Goal: Information Seeking & Learning: Learn about a topic

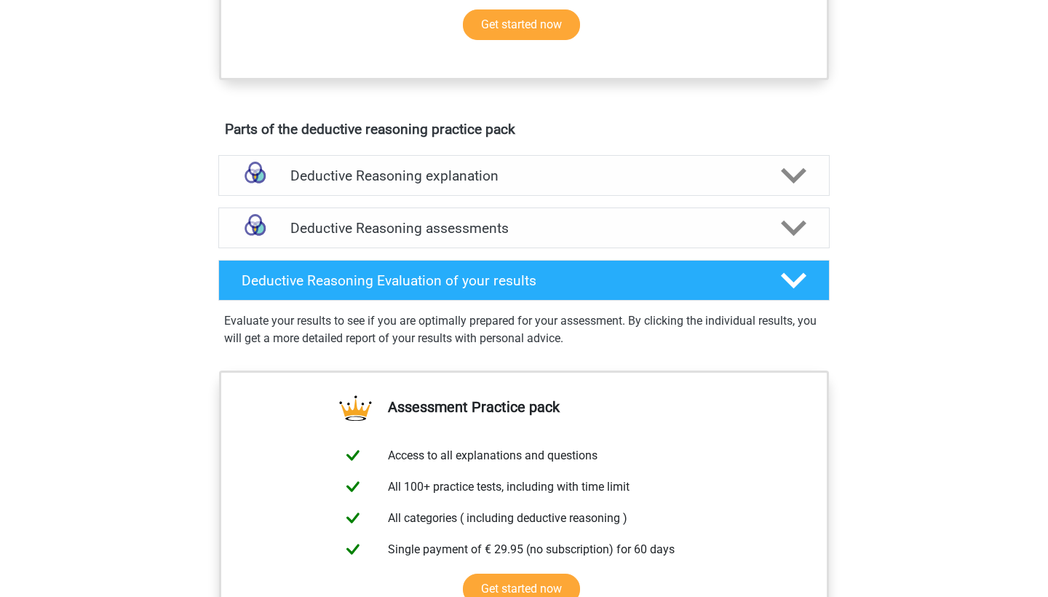
scroll to position [785, 0]
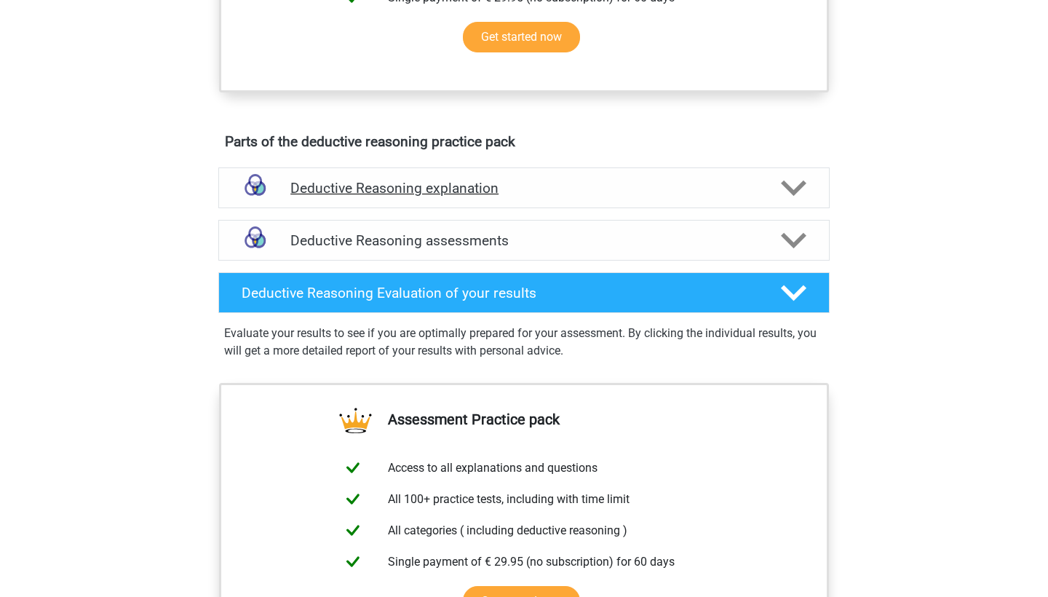
click at [398, 197] on h4 "Deductive Reasoning explanation" at bounding box center [524, 188] width 467 height 17
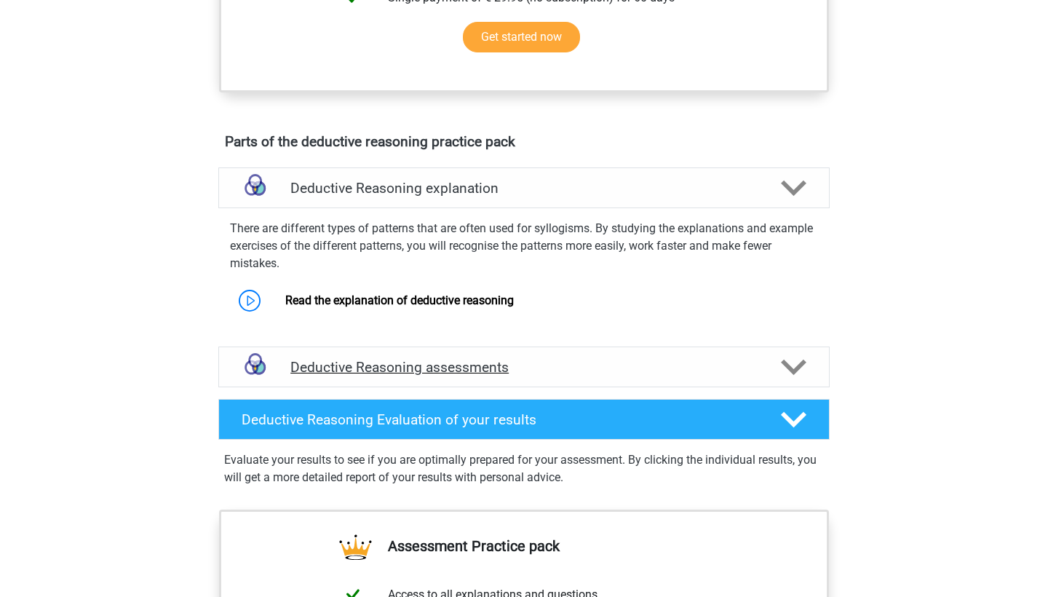
click at [359, 376] on h4 "Deductive Reasoning assessments" at bounding box center [524, 367] width 467 height 17
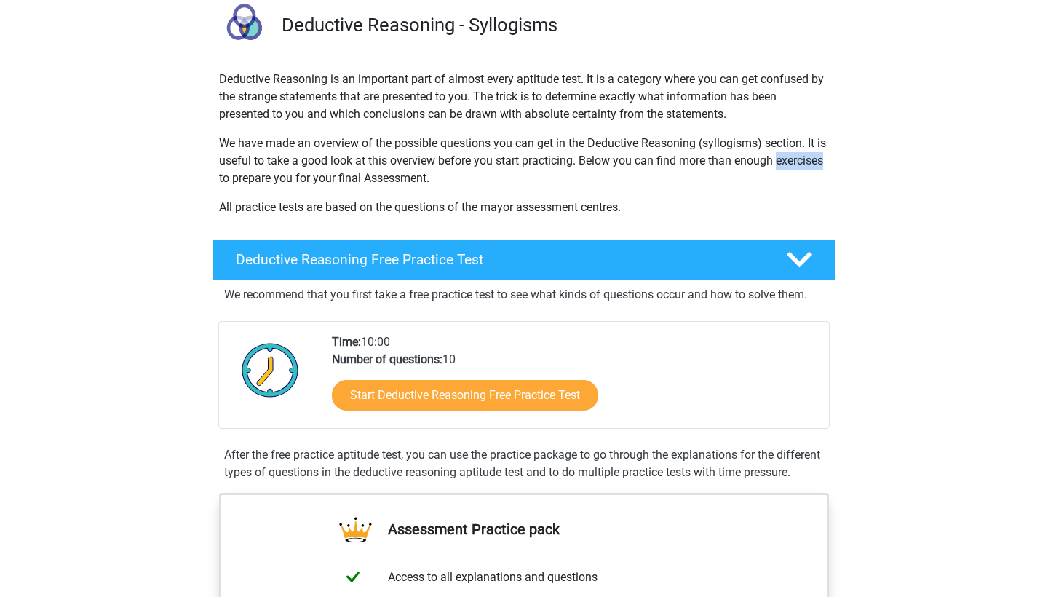
scroll to position [111, 0]
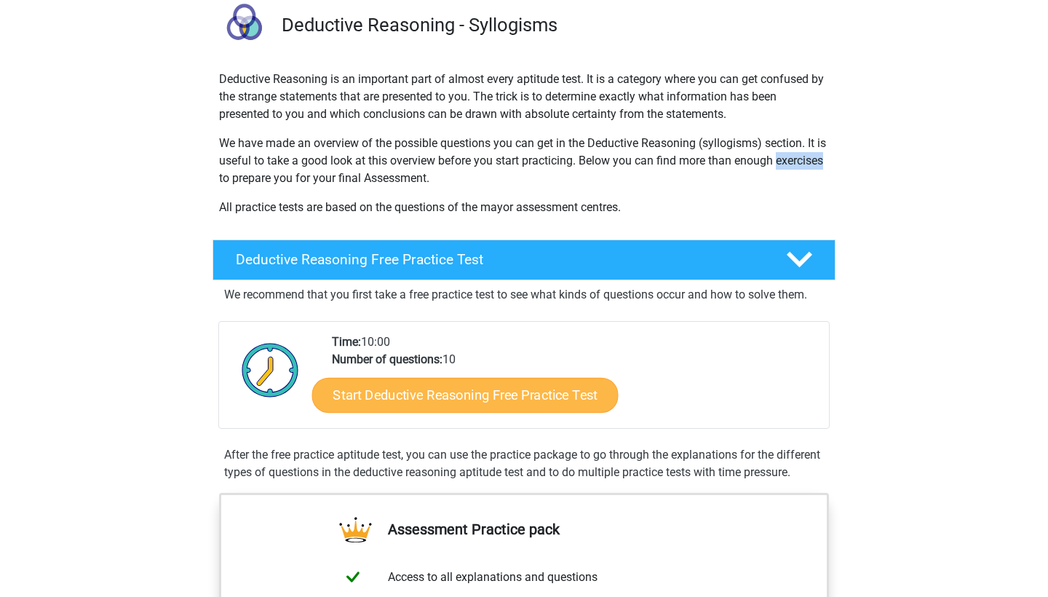
click at [399, 395] on link "Start Deductive Reasoning Free Practice Test" at bounding box center [465, 394] width 307 height 35
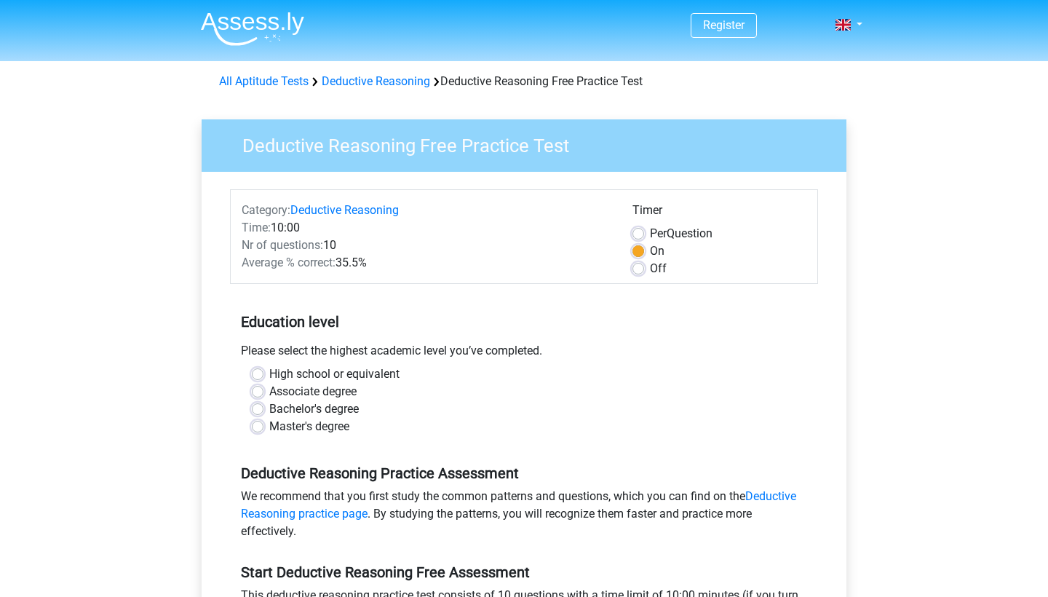
click at [269, 432] on label "Master's degree" at bounding box center [309, 426] width 80 height 17
click at [261, 432] on input "Master's degree" at bounding box center [258, 425] width 12 height 15
radio input "true"
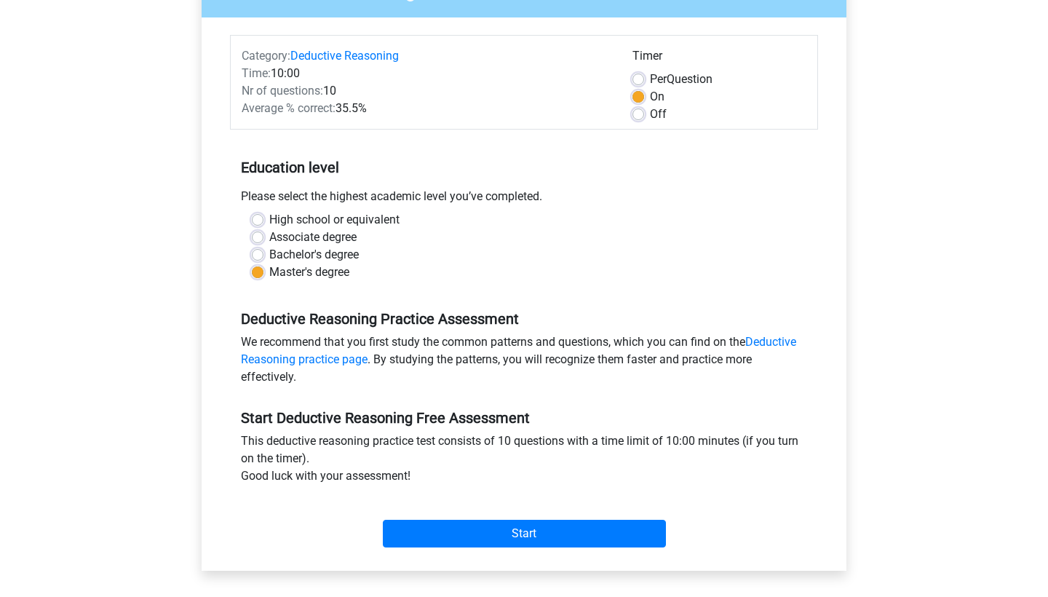
scroll to position [143, 0]
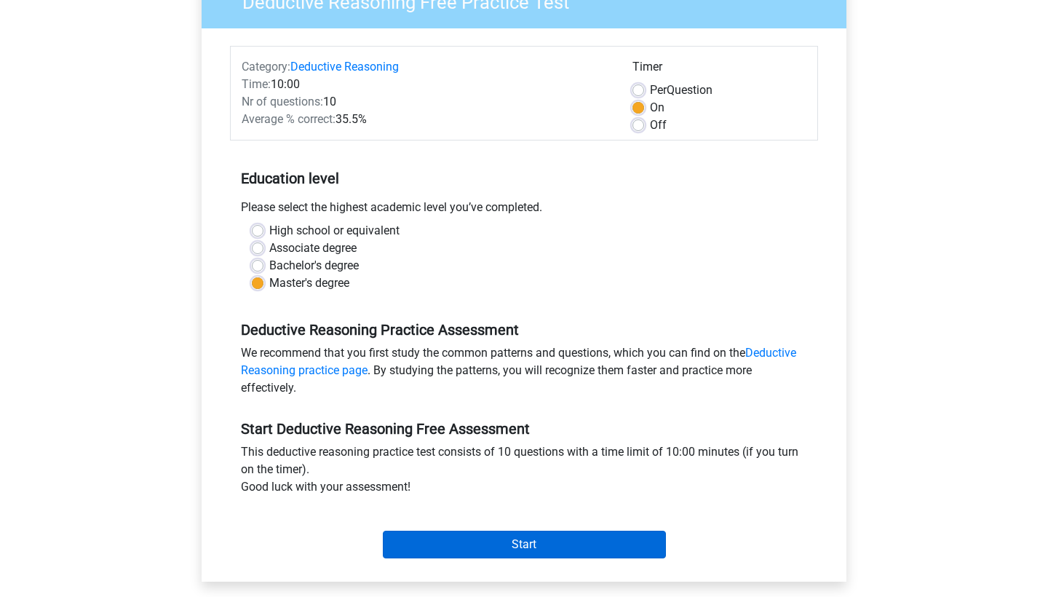
click at [485, 545] on input "Start" at bounding box center [524, 545] width 283 height 28
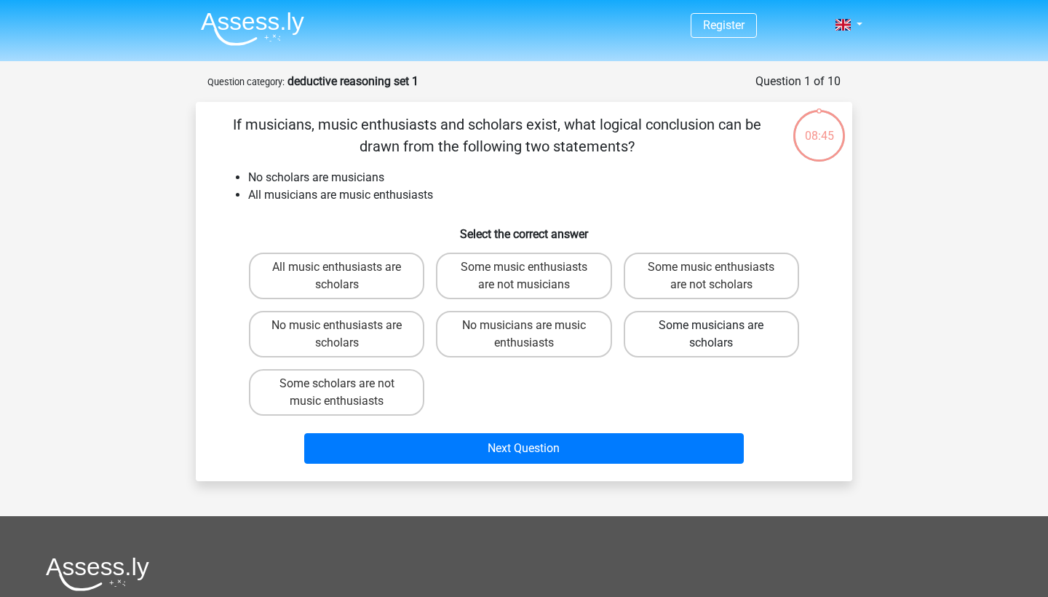
click at [685, 332] on label "Some musicians are scholars" at bounding box center [711, 334] width 175 height 47
click at [711, 332] on input "Some musicians are scholars" at bounding box center [715, 329] width 9 height 9
radio input "true"
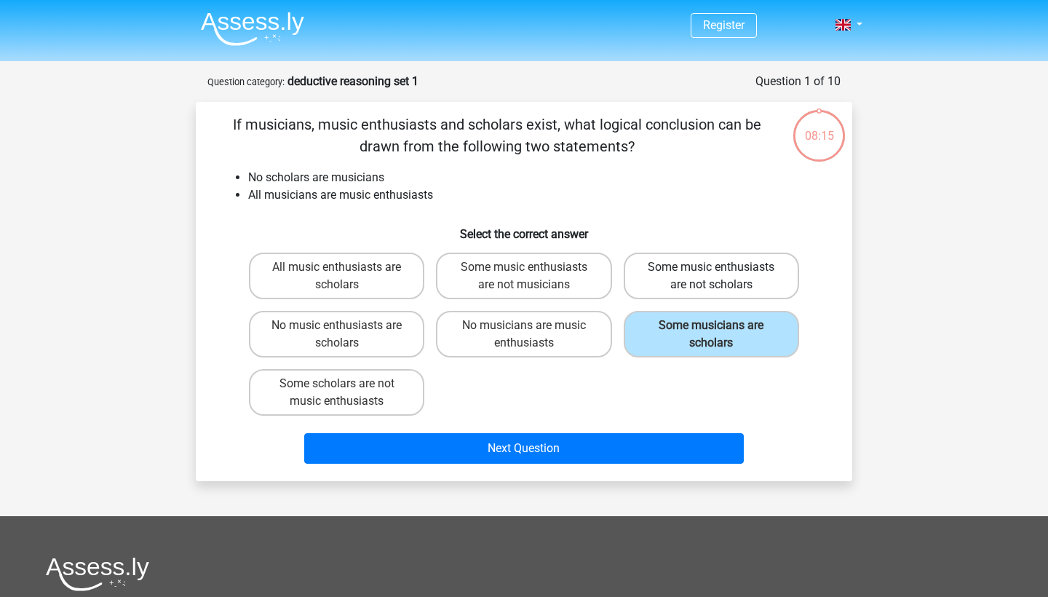
click at [668, 276] on label "Some music enthusiasts are not scholars" at bounding box center [711, 276] width 175 height 47
click at [711, 276] on input "Some music enthusiasts are not scholars" at bounding box center [715, 271] width 9 height 9
radio input "true"
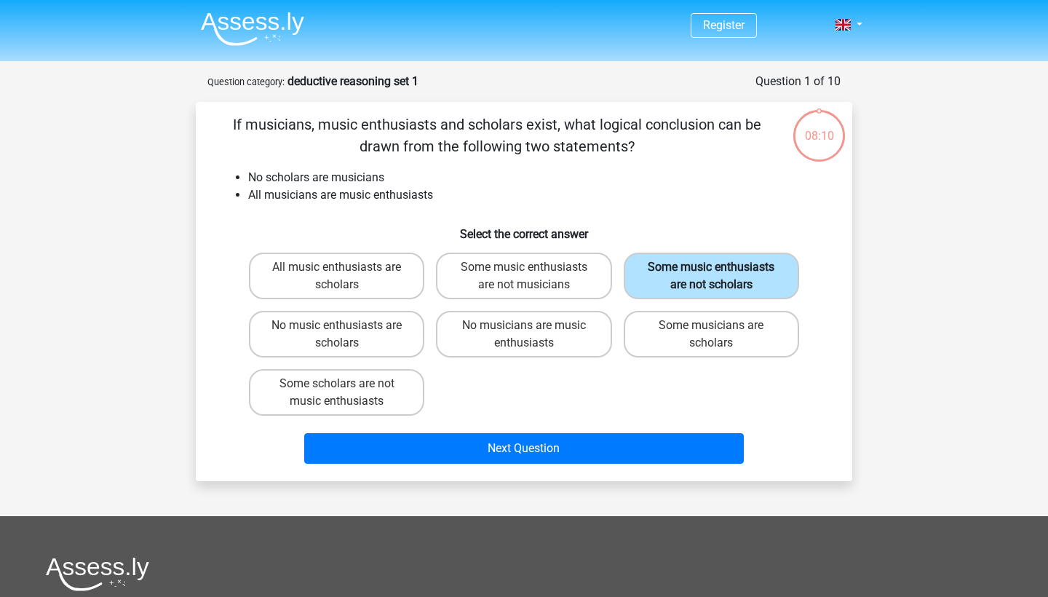
click at [660, 287] on label "Some music enthusiasts are not scholars" at bounding box center [711, 276] width 175 height 47
click at [711, 277] on input "Some music enthusiasts are not scholars" at bounding box center [715, 271] width 9 height 9
click at [325, 320] on label "No music enthusiasts are scholars" at bounding box center [336, 334] width 175 height 47
click at [337, 325] on input "No music enthusiasts are scholars" at bounding box center [341, 329] width 9 height 9
radio input "true"
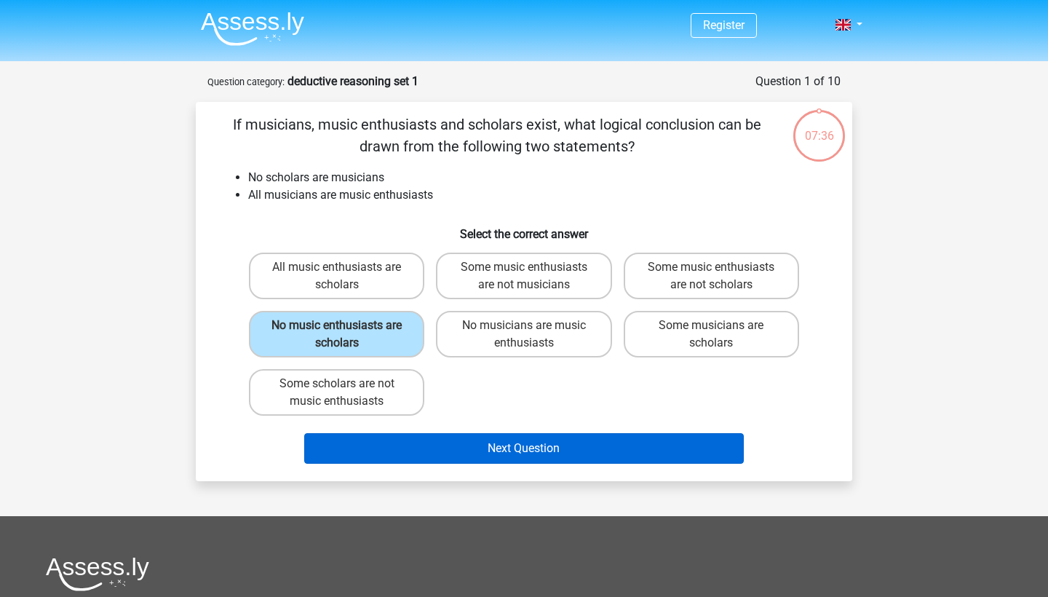
click at [465, 450] on button "Next Question" at bounding box center [524, 448] width 441 height 31
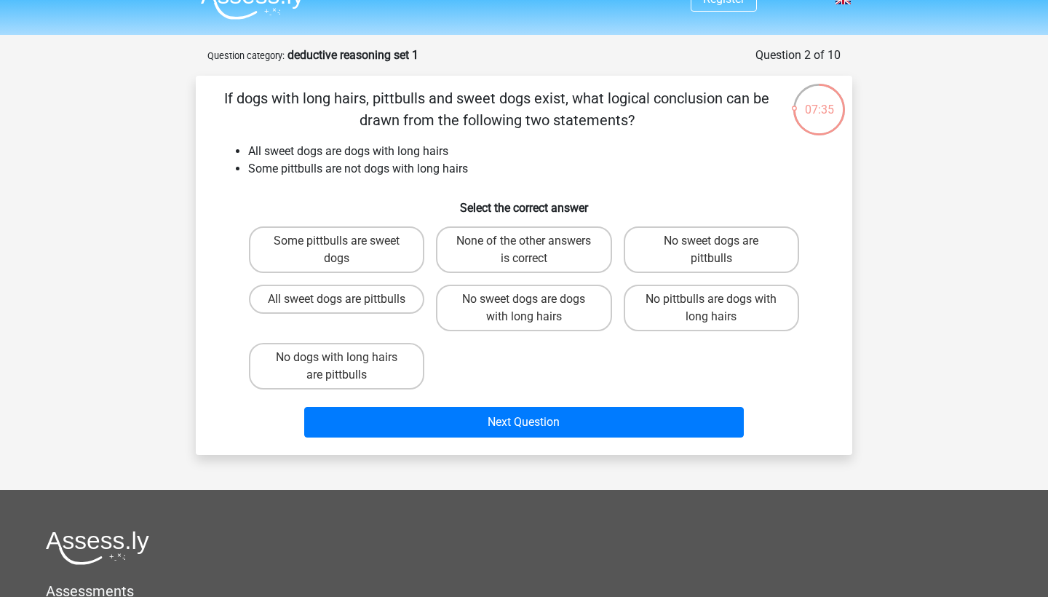
scroll to position [20, 0]
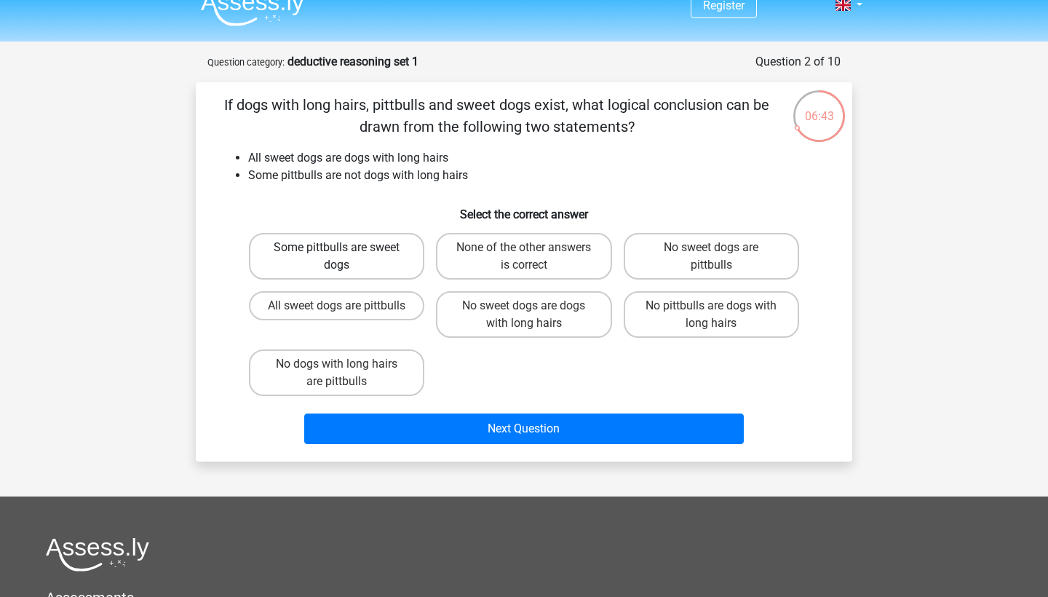
click at [309, 258] on label "Some pittbulls are sweet dogs" at bounding box center [336, 256] width 175 height 47
click at [337, 257] on input "Some pittbulls are sweet dogs" at bounding box center [341, 252] width 9 height 9
radio input "true"
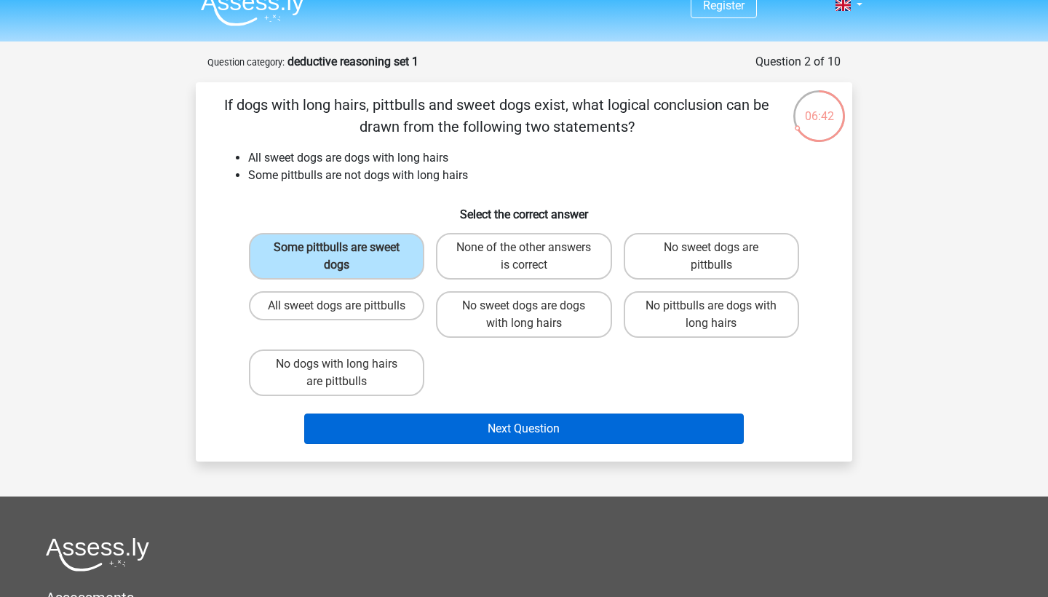
click at [449, 426] on button "Next Question" at bounding box center [524, 429] width 441 height 31
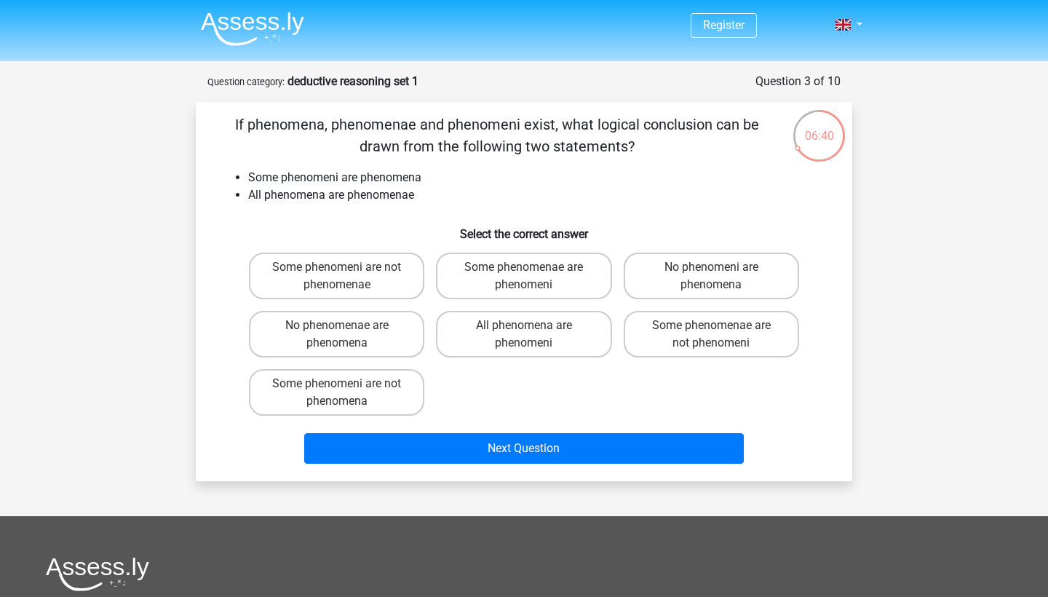
scroll to position [0, 0]
click at [504, 274] on label "Some phenomenae are phenomeni" at bounding box center [523, 276] width 175 height 47
click at [524, 274] on input "Some phenomenae are phenomeni" at bounding box center [528, 271] width 9 height 9
radio input "true"
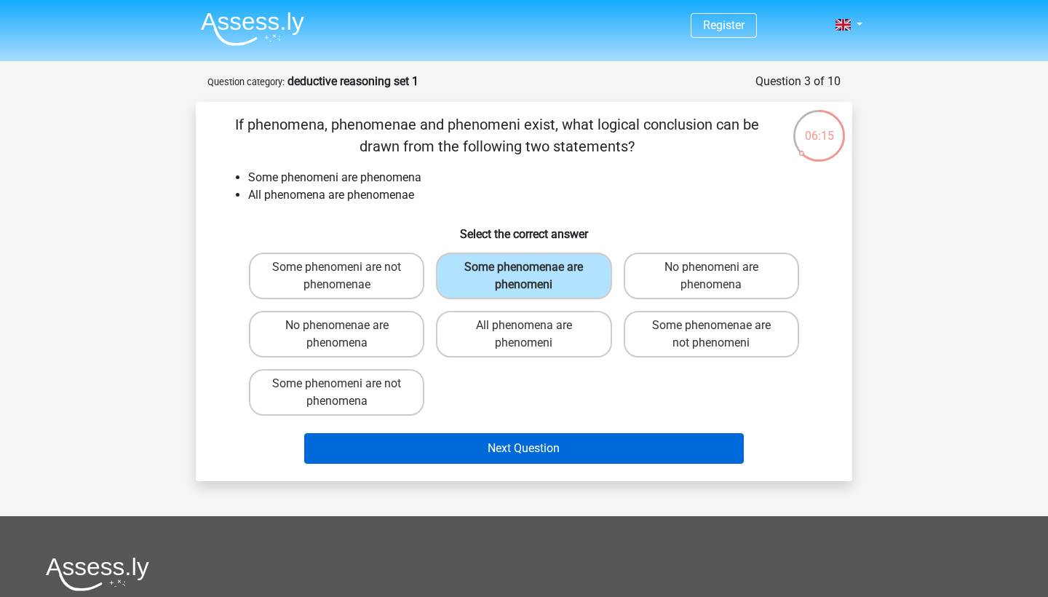
click at [529, 443] on button "Next Question" at bounding box center [524, 448] width 441 height 31
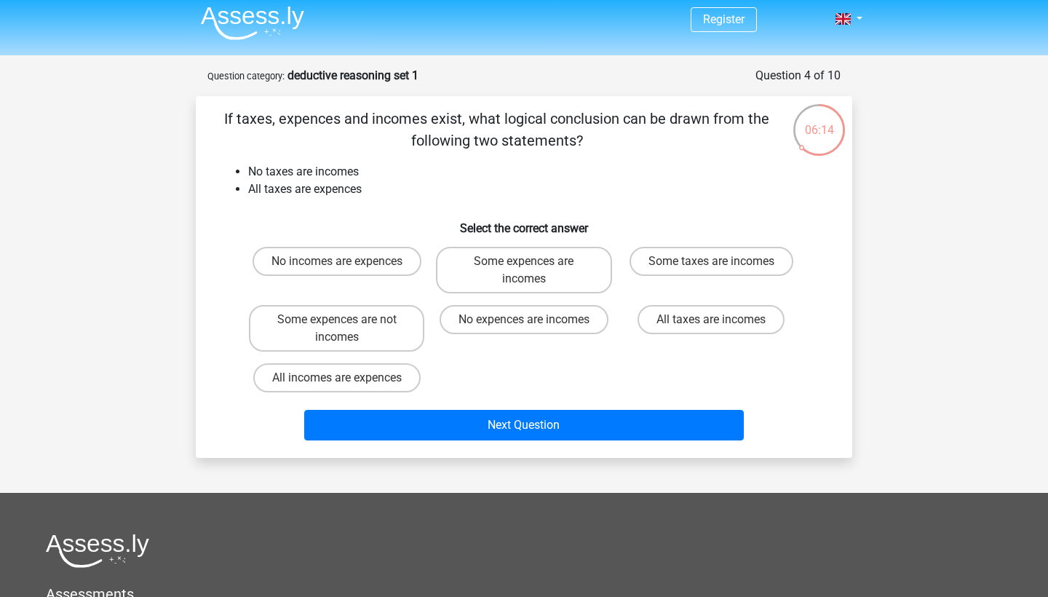
scroll to position [3, 0]
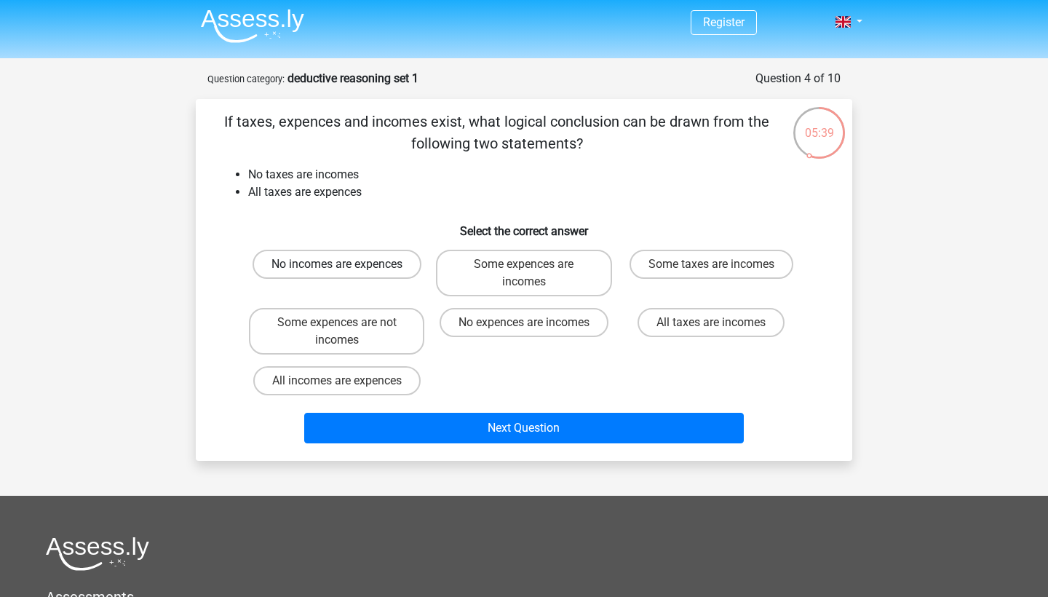
click at [341, 264] on label "No incomes are expences" at bounding box center [337, 264] width 169 height 29
click at [341, 264] on input "No incomes are expences" at bounding box center [341, 268] width 9 height 9
radio input "true"
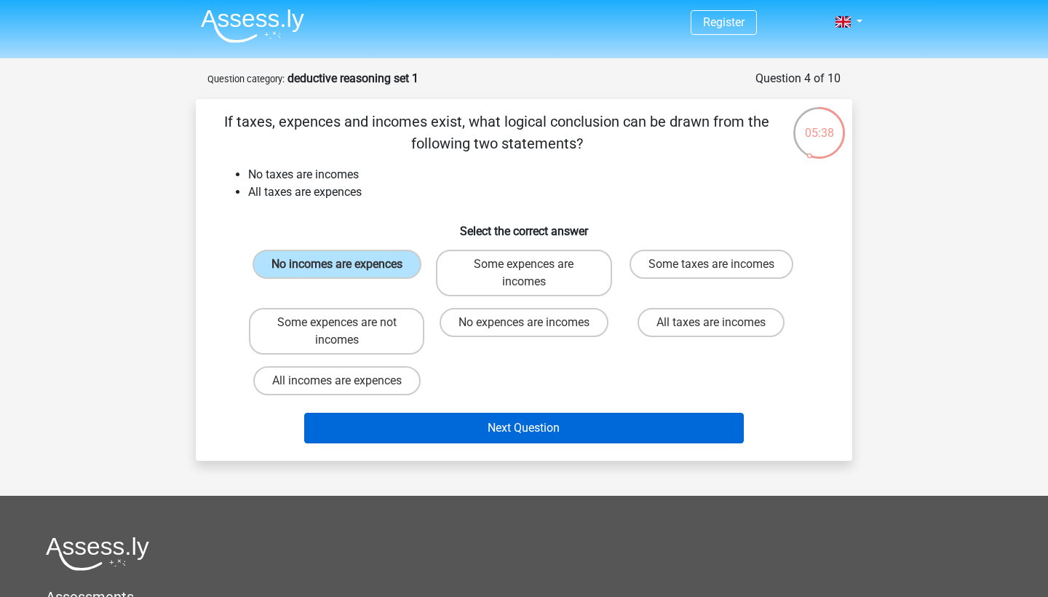
click at [486, 422] on button "Next Question" at bounding box center [524, 428] width 441 height 31
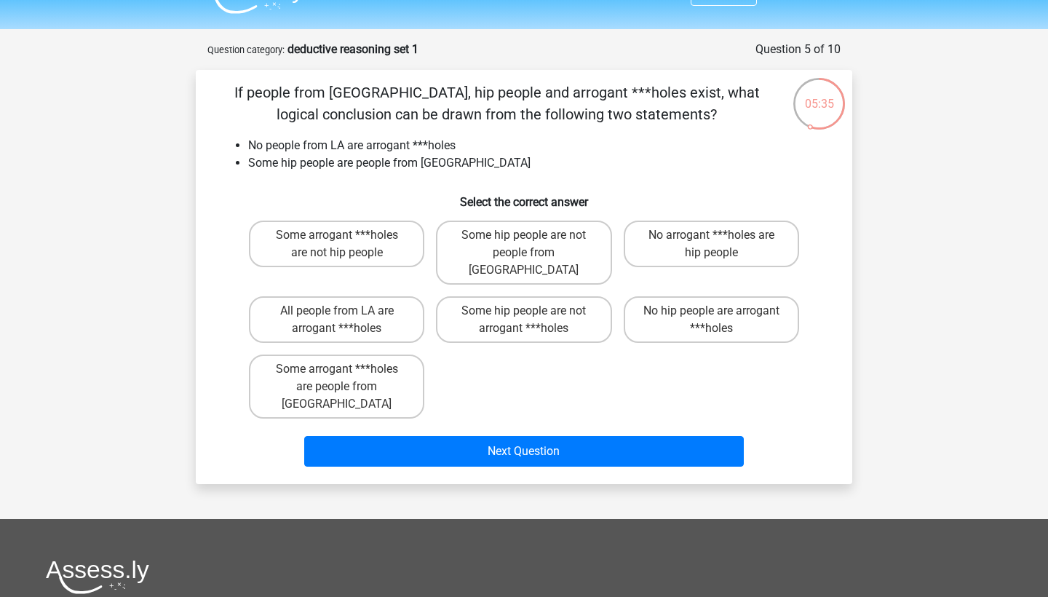
scroll to position [7, 0]
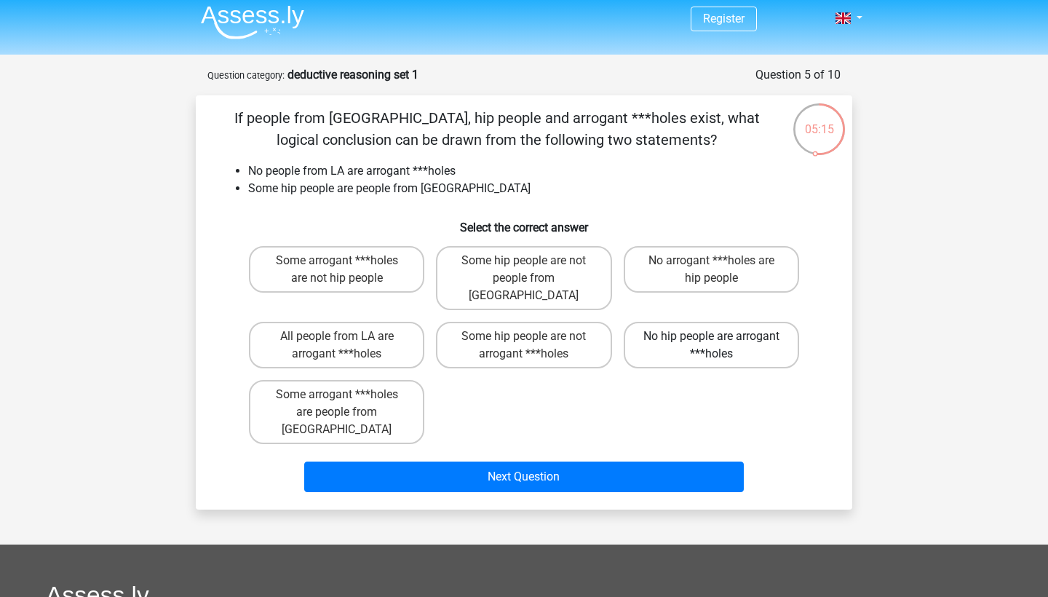
click at [668, 328] on label "No hip people are arrogant ***holes" at bounding box center [711, 345] width 175 height 47
click at [711, 336] on input "No hip people are arrogant ***holes" at bounding box center [715, 340] width 9 height 9
radio input "true"
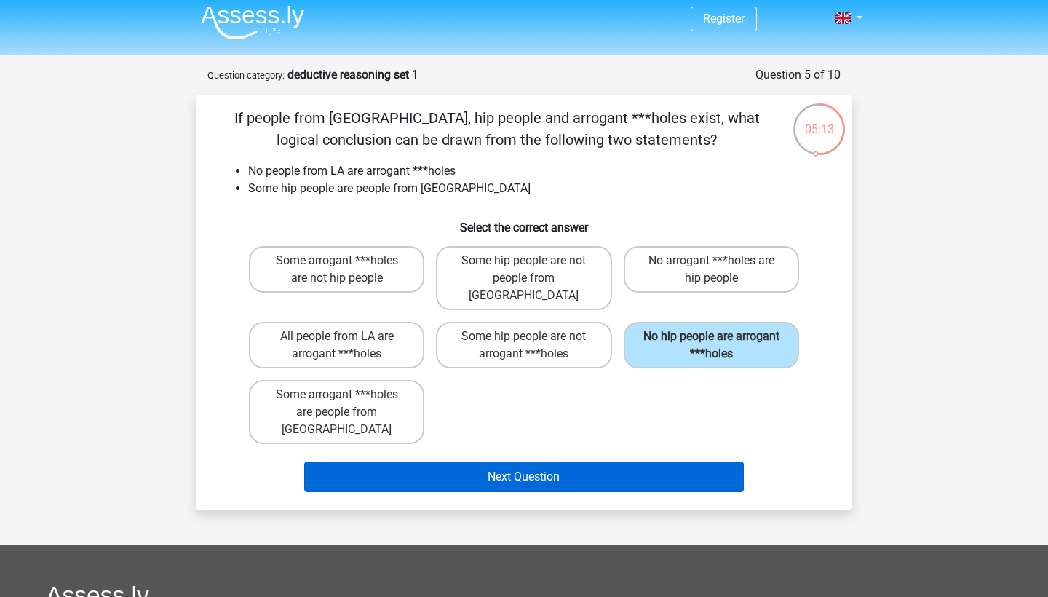
click at [560, 462] on button "Next Question" at bounding box center [524, 477] width 441 height 31
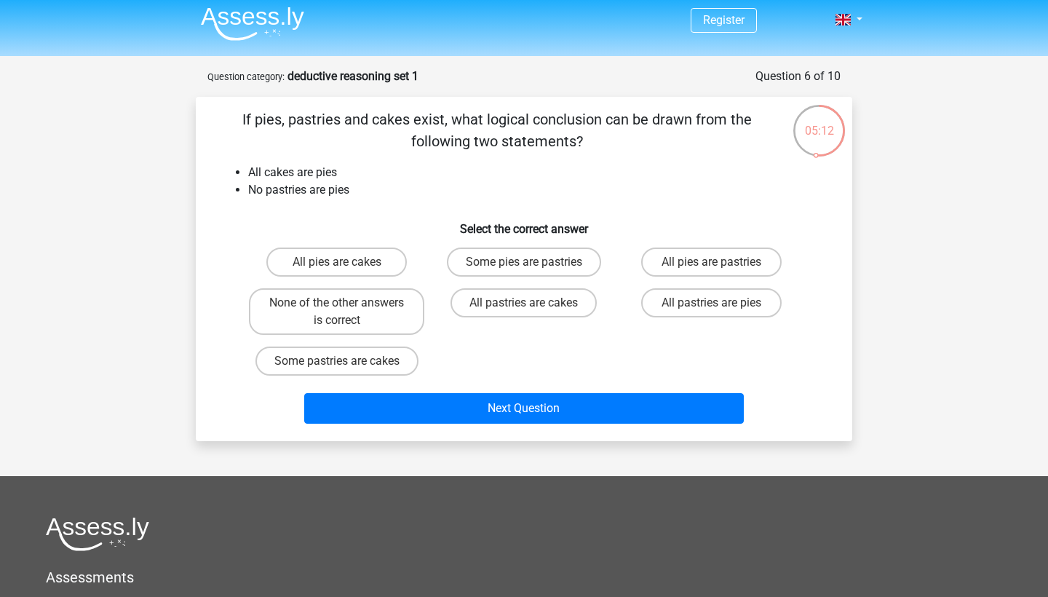
scroll to position [4, 0]
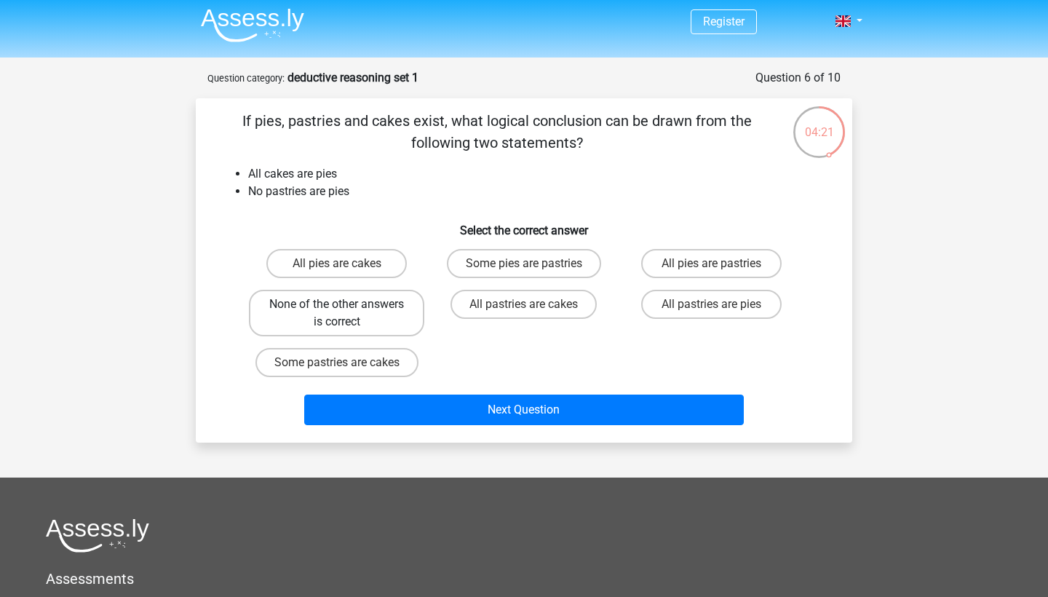
click at [320, 315] on label "None of the other answers is correct" at bounding box center [336, 313] width 175 height 47
click at [337, 314] on input "None of the other answers is correct" at bounding box center [341, 308] width 9 height 9
radio input "true"
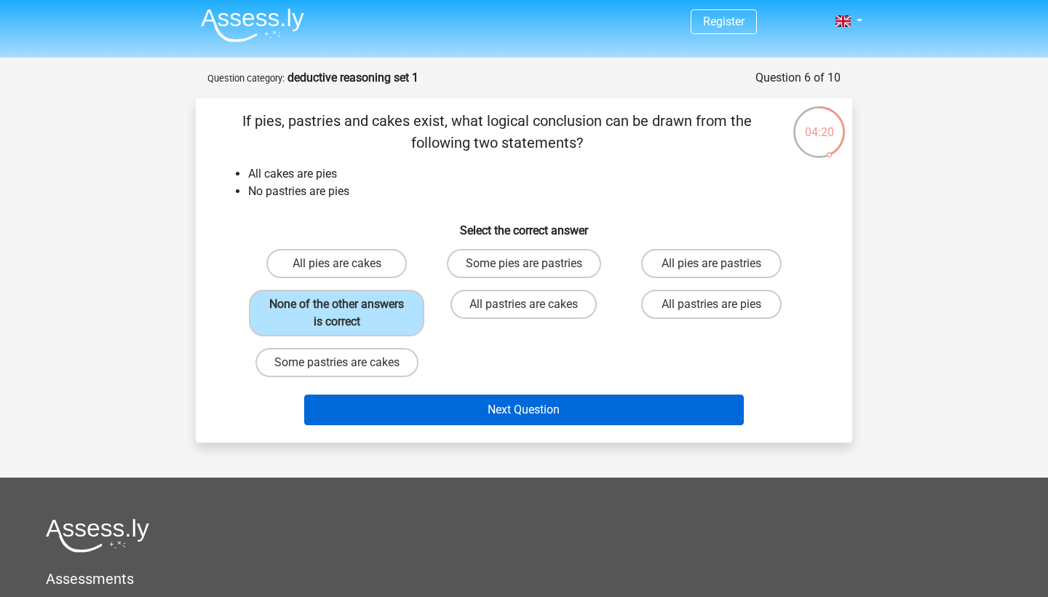
click at [470, 403] on button "Next Question" at bounding box center [524, 410] width 441 height 31
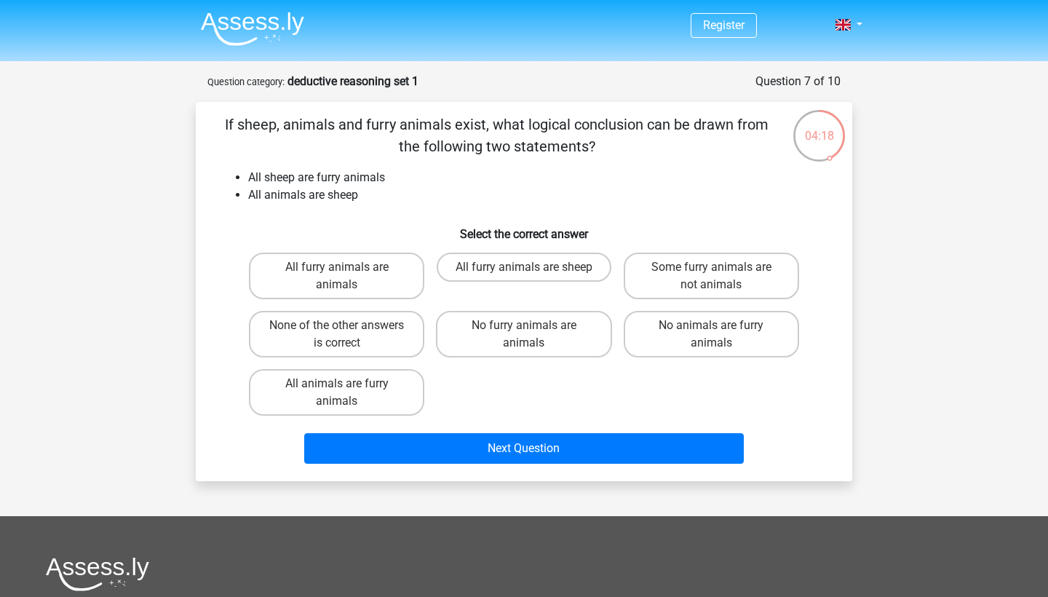
scroll to position [0, 0]
click at [357, 398] on label "All animals are furry animals" at bounding box center [336, 392] width 175 height 47
click at [347, 393] on input "All animals are furry animals" at bounding box center [341, 388] width 9 height 9
radio input "true"
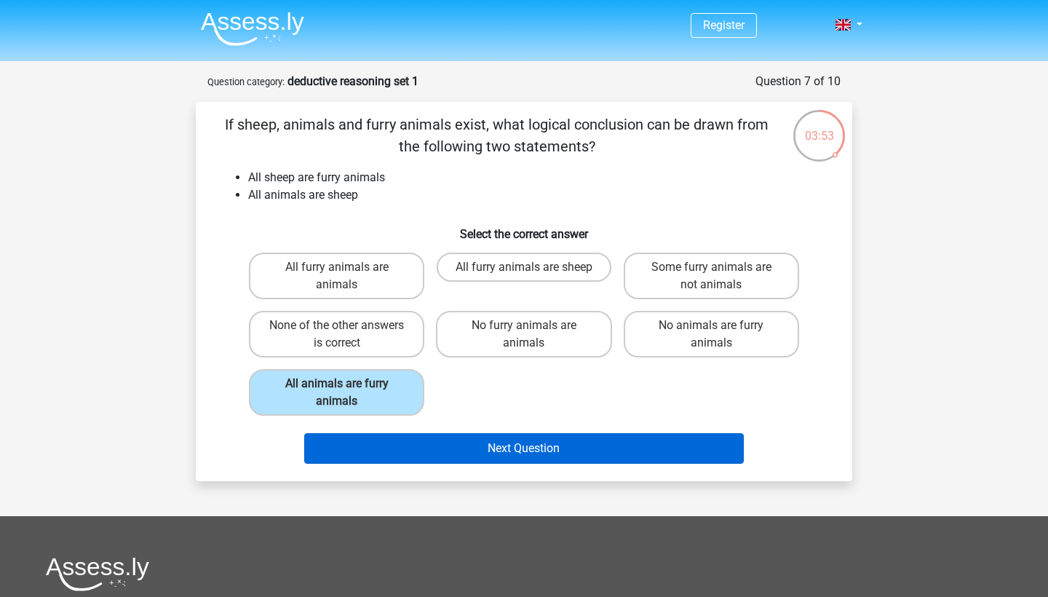
click at [462, 443] on button "Next Question" at bounding box center [524, 448] width 441 height 31
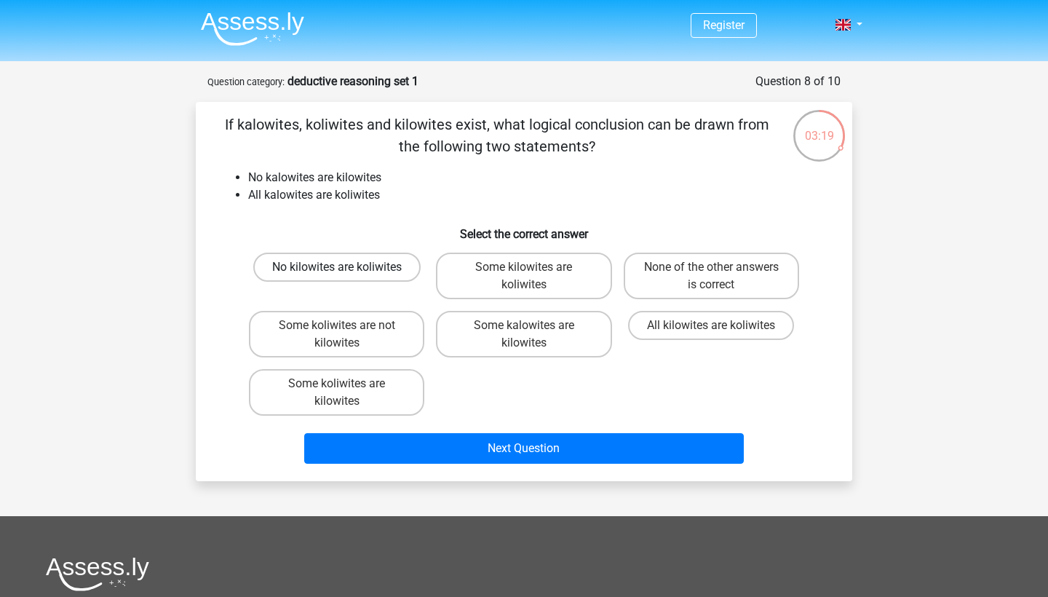
click at [318, 274] on label "No kilowites are koliwites" at bounding box center [336, 267] width 167 height 29
click at [337, 274] on input "No kilowites are koliwites" at bounding box center [341, 271] width 9 height 9
radio input "true"
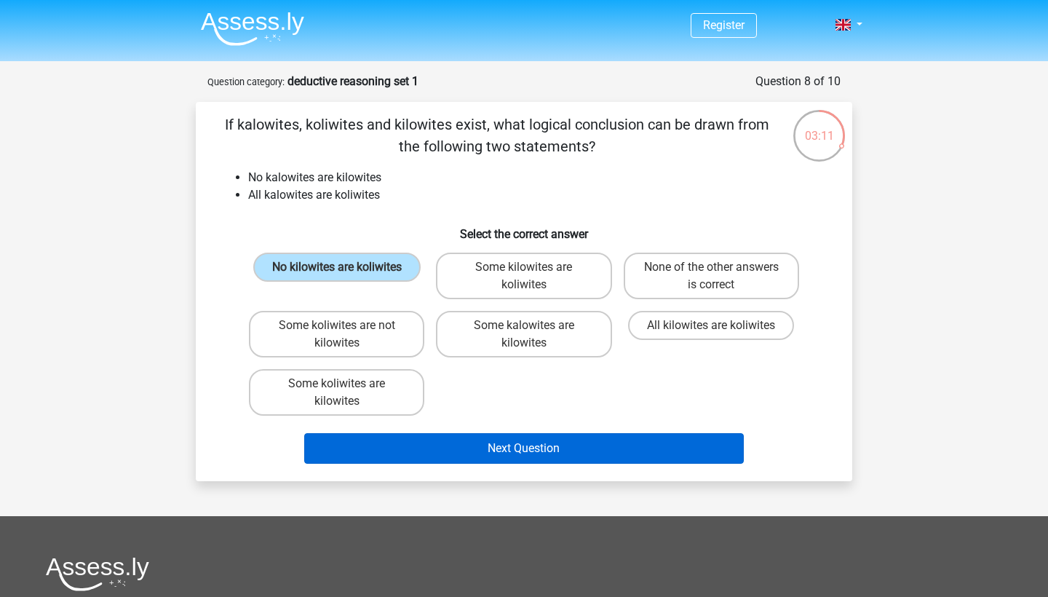
click at [479, 443] on button "Next Question" at bounding box center [524, 448] width 441 height 31
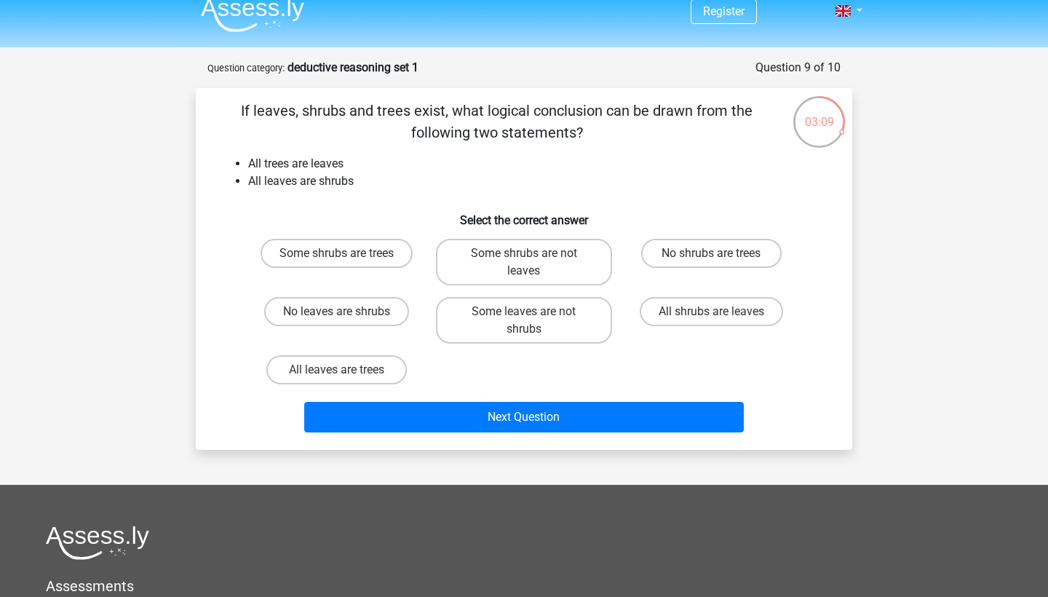
scroll to position [11, 0]
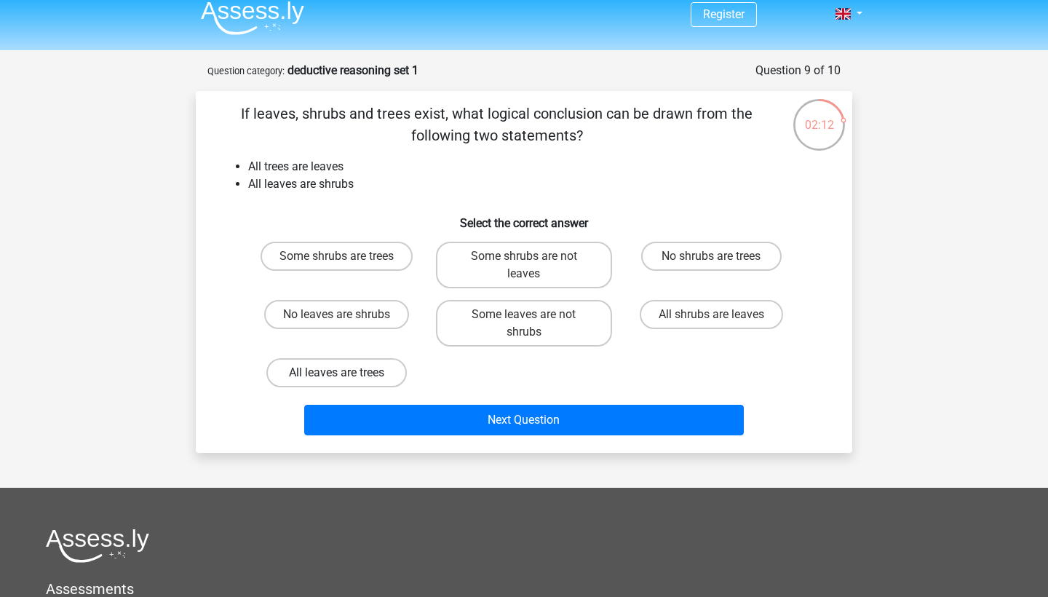
click at [349, 379] on label "All leaves are trees" at bounding box center [336, 372] width 141 height 29
click at [347, 379] on input "All leaves are trees" at bounding box center [341, 377] width 9 height 9
radio input "true"
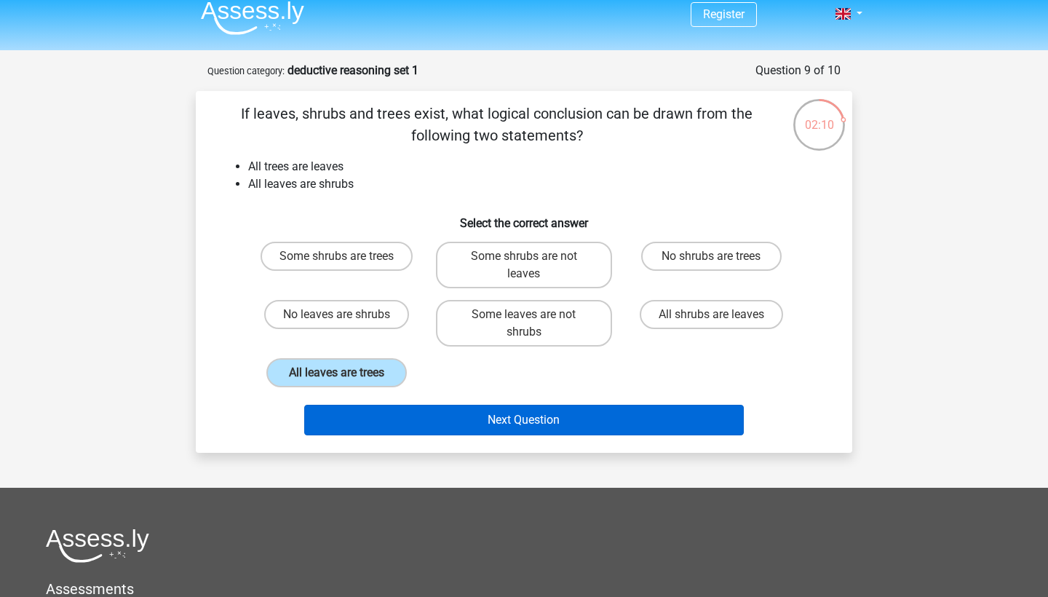
click at [376, 414] on button "Next Question" at bounding box center [524, 420] width 441 height 31
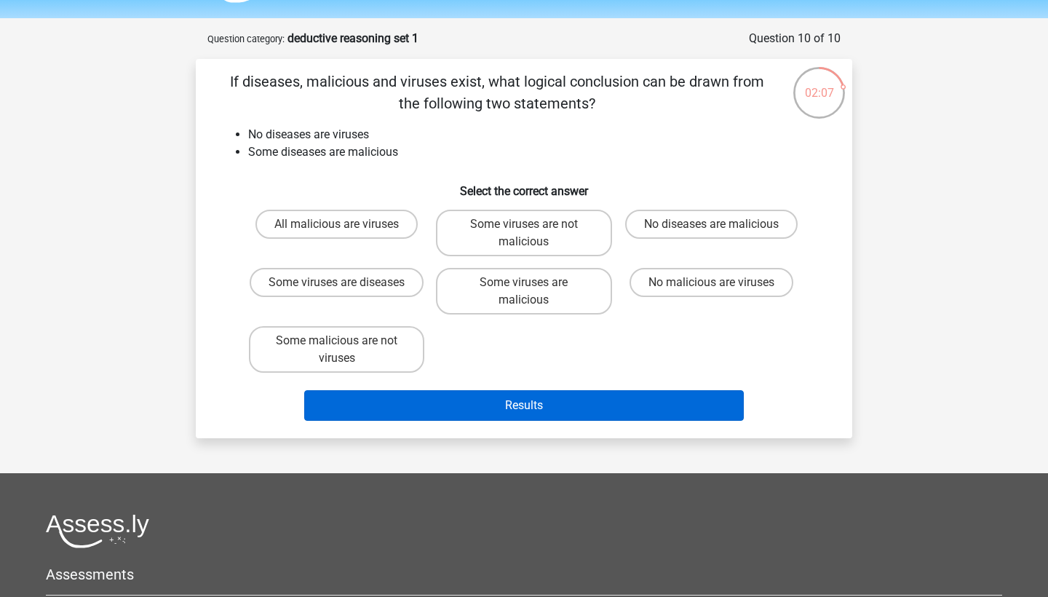
scroll to position [31, 0]
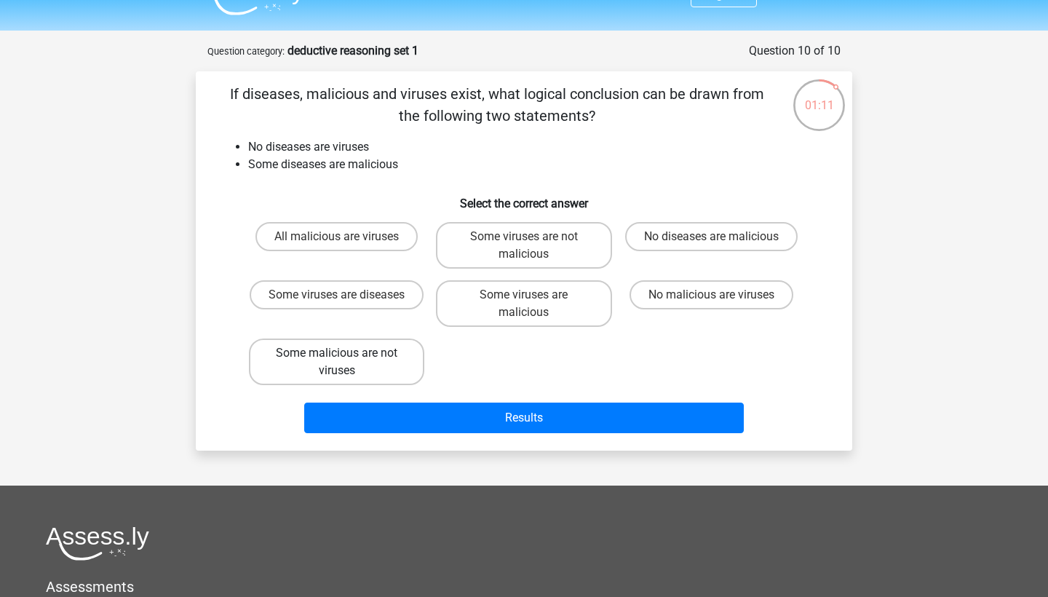
click at [403, 360] on label "Some malicious are not viruses" at bounding box center [336, 362] width 175 height 47
click at [347, 360] on input "Some malicious are not viruses" at bounding box center [341, 357] width 9 height 9
radio input "true"
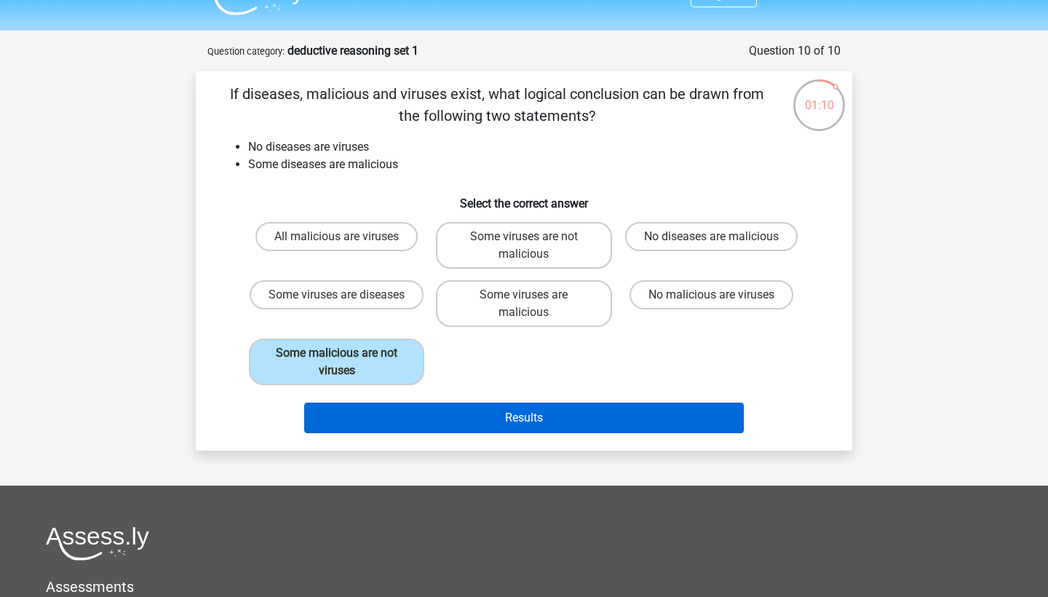
click at [485, 416] on button "Results" at bounding box center [524, 418] width 441 height 31
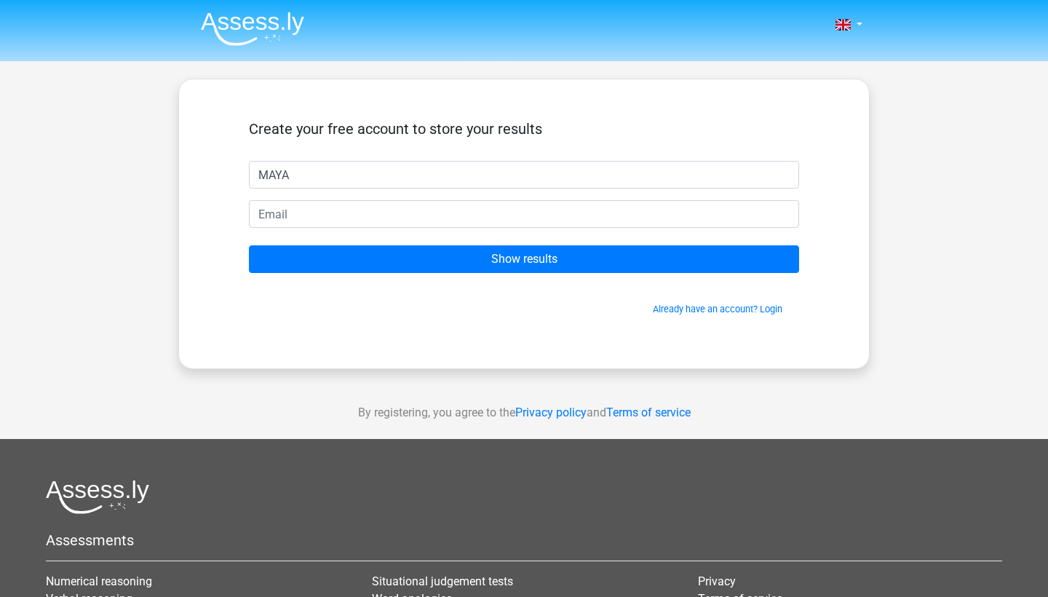
type input "MAYA"
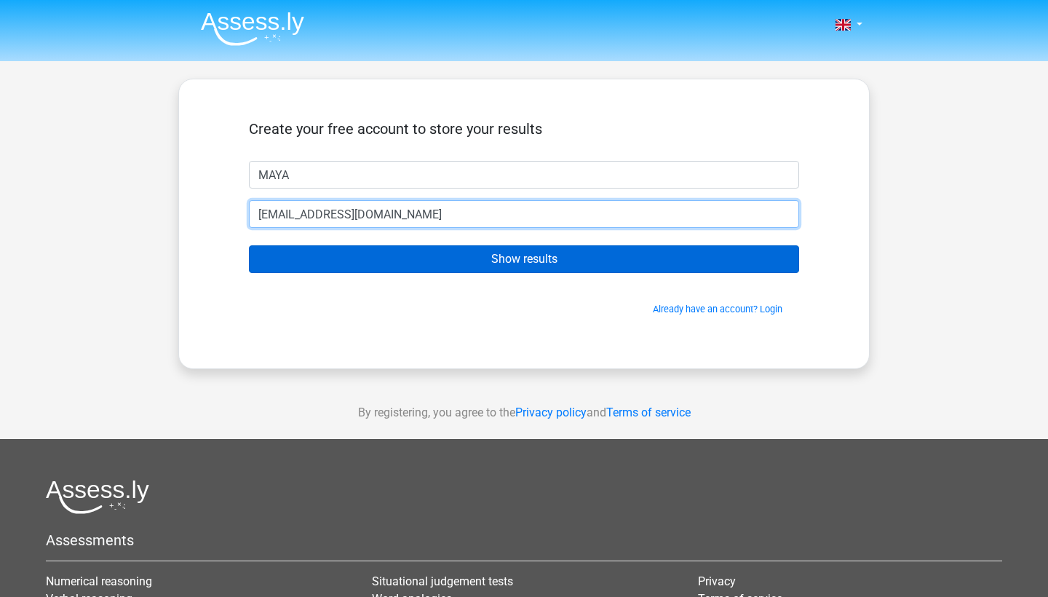
type input "bscmaya@gmail.com"
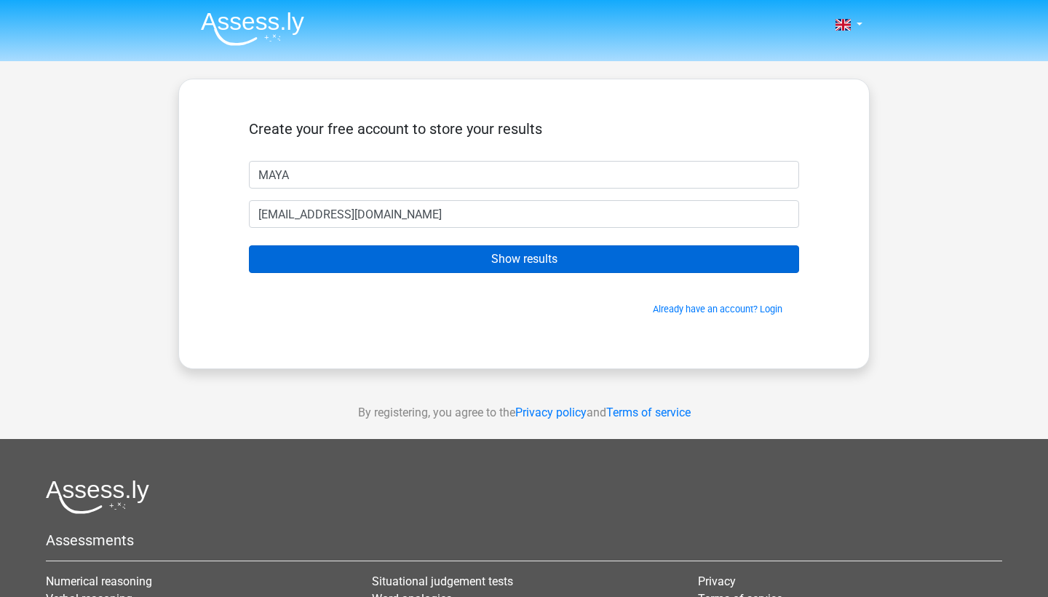
click at [376, 253] on input "Show results" at bounding box center [524, 259] width 550 height 28
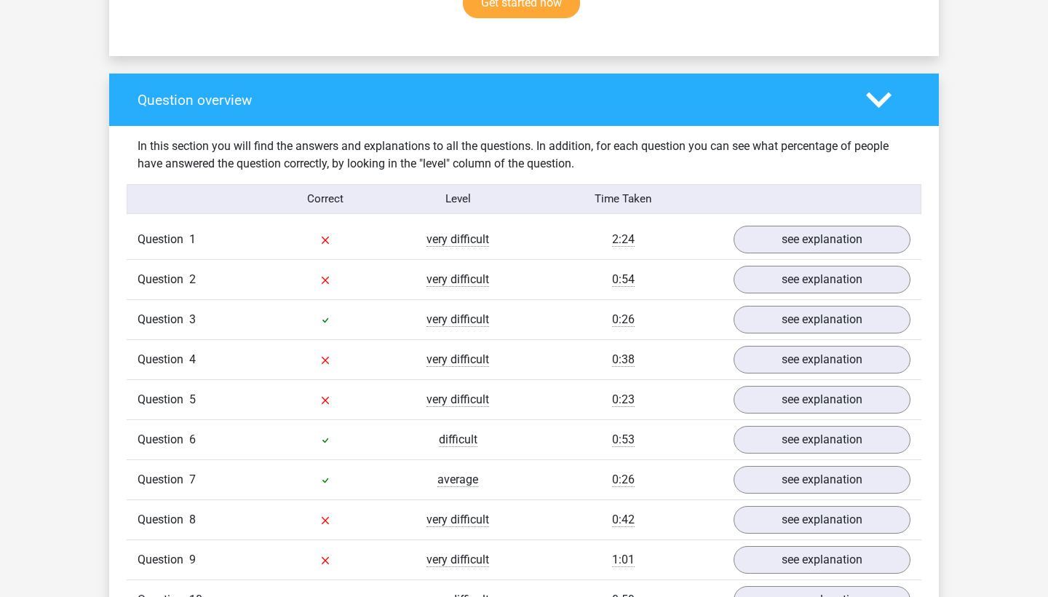
scroll to position [998, 0]
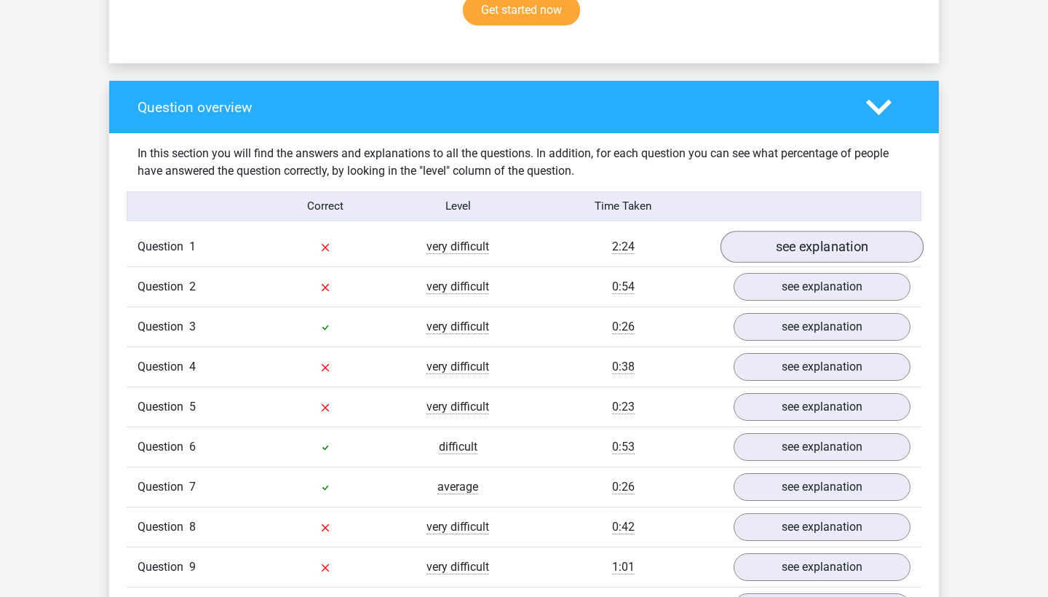
click at [784, 246] on link "see explanation" at bounding box center [822, 247] width 203 height 32
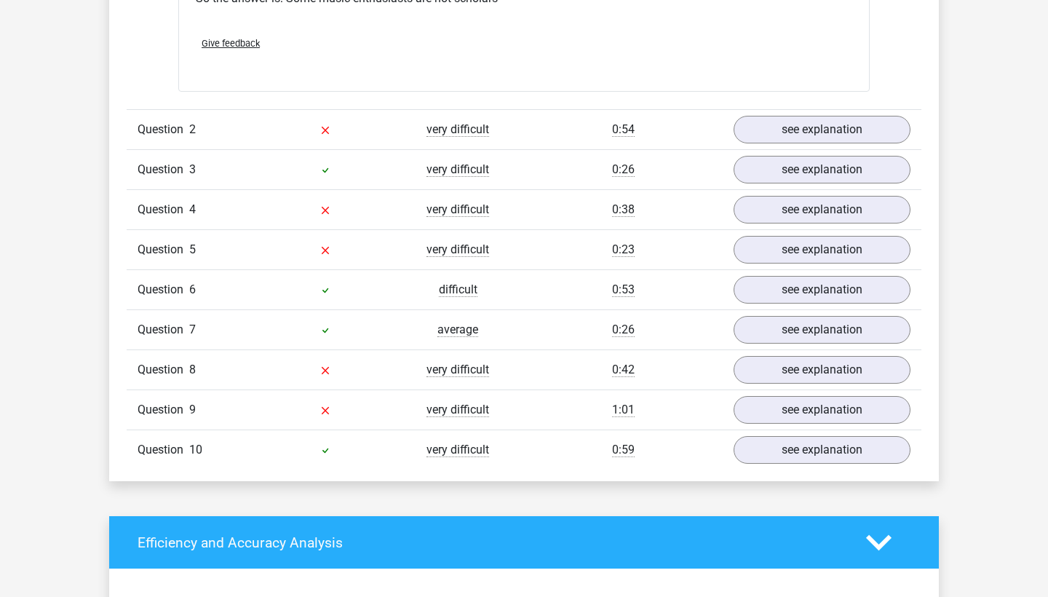
scroll to position [1753, 0]
click at [773, 130] on link "see explanation" at bounding box center [822, 130] width 203 height 32
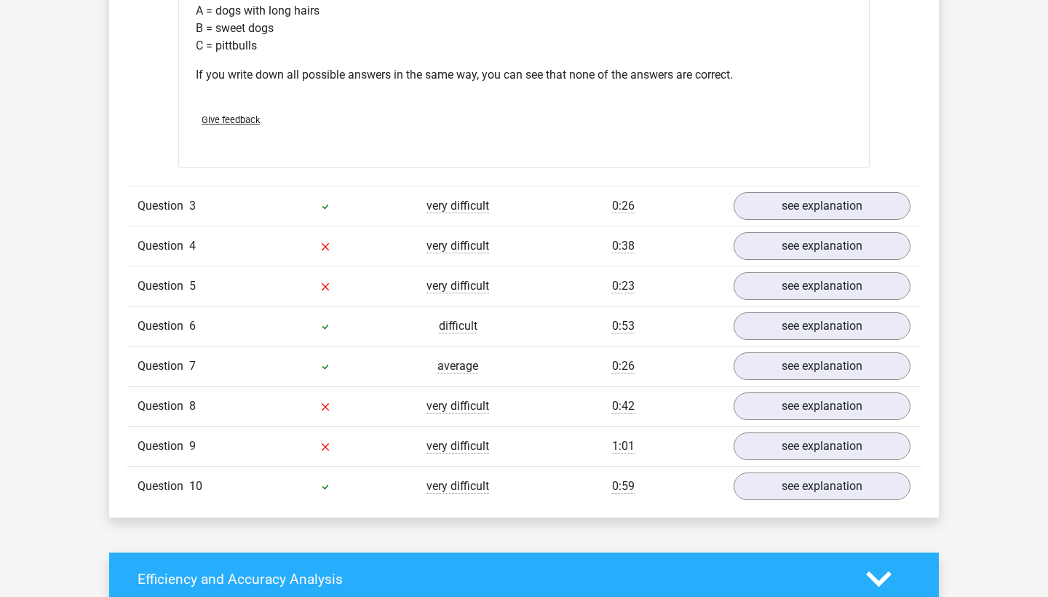
scroll to position [2267, 0]
click at [803, 205] on link "see explanation" at bounding box center [822, 207] width 203 height 32
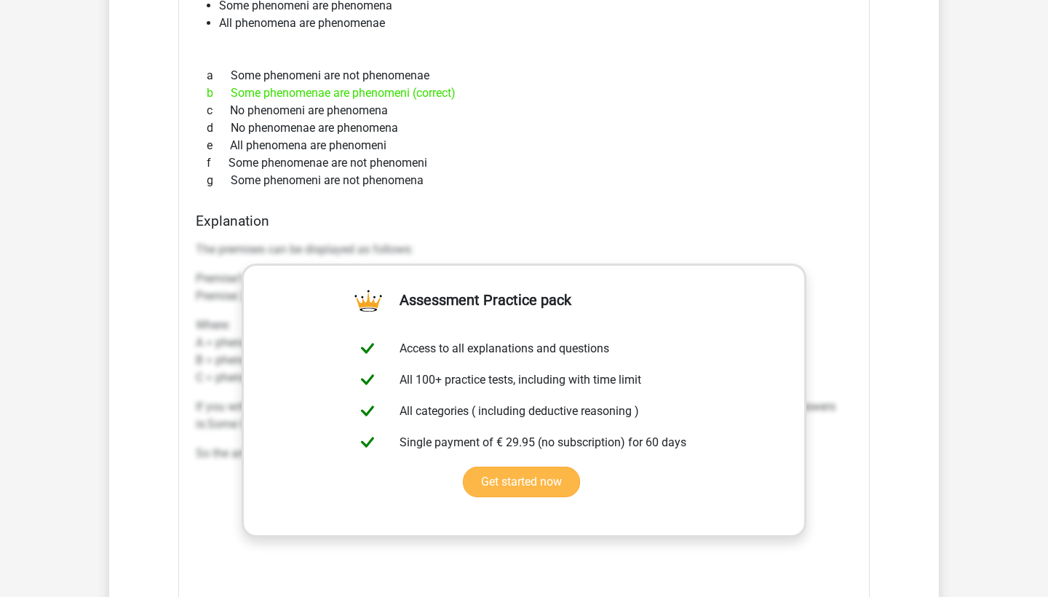
scroll to position [2490, 0]
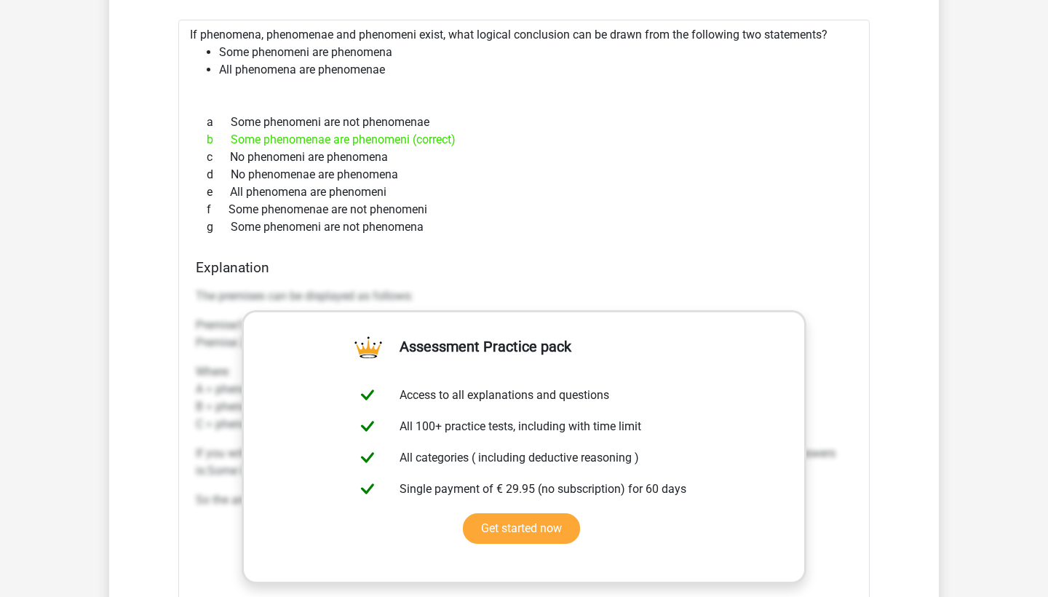
click at [803, 205] on div "f Some phenomenae are not phenomeni" at bounding box center [524, 209] width 657 height 17
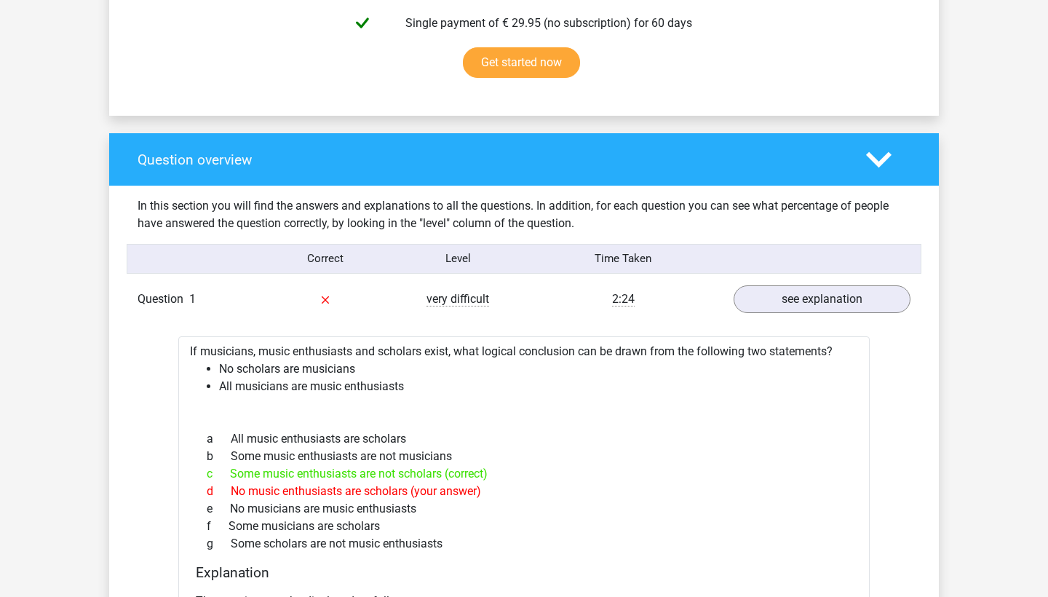
scroll to position [954, 0]
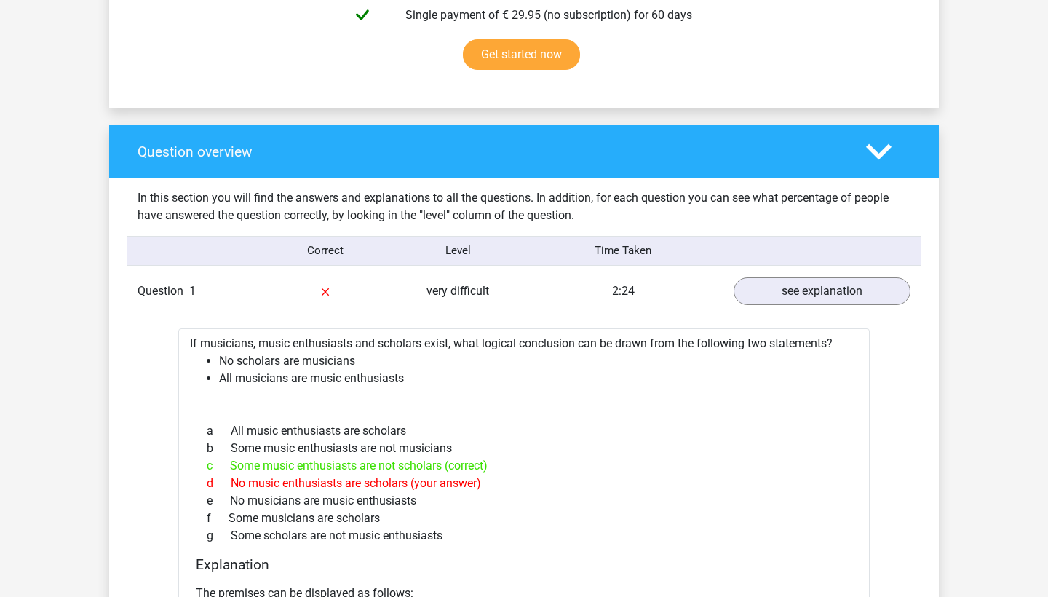
click at [875, 156] on icon at bounding box center [878, 151] width 25 height 25
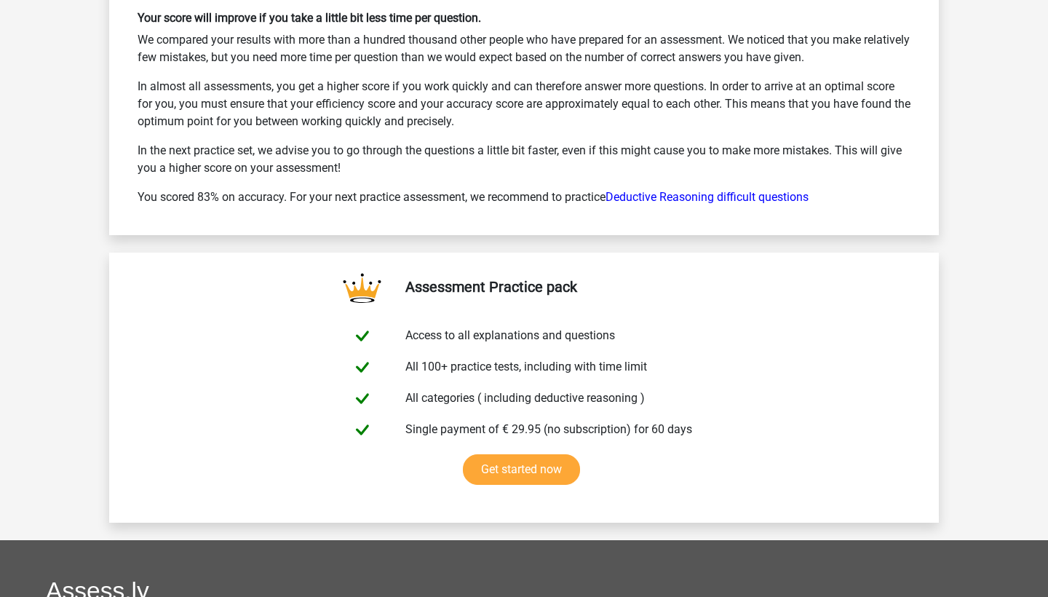
scroll to position [1719, 0]
